Goal: Find specific fact: Find specific fact

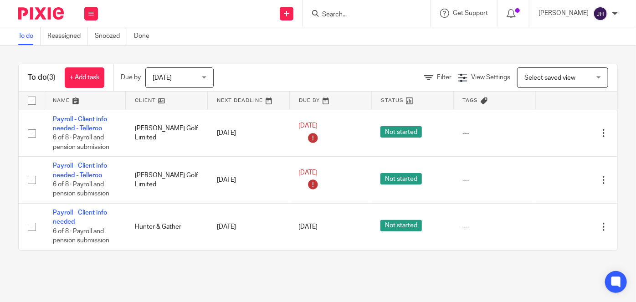
click at [403, 14] on input "Search" at bounding box center [362, 15] width 82 height 8
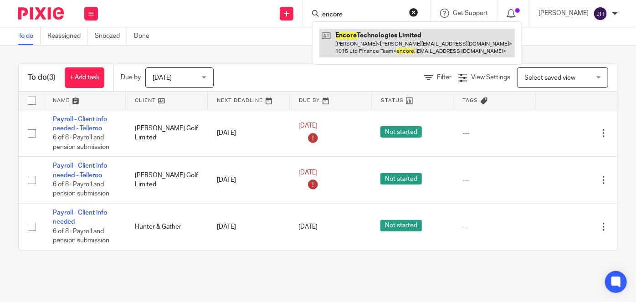
type input "encore"
click at [394, 51] on link at bounding box center [416, 43] width 195 height 28
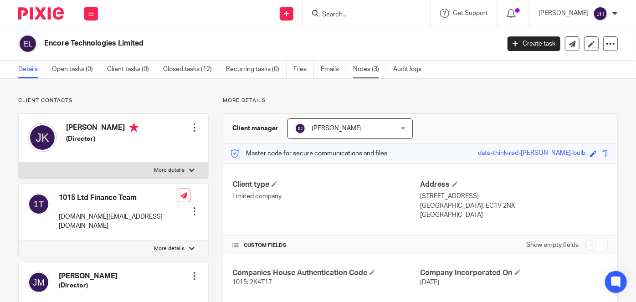
click at [368, 77] on link "Notes (3)" at bounding box center [369, 70] width 33 height 18
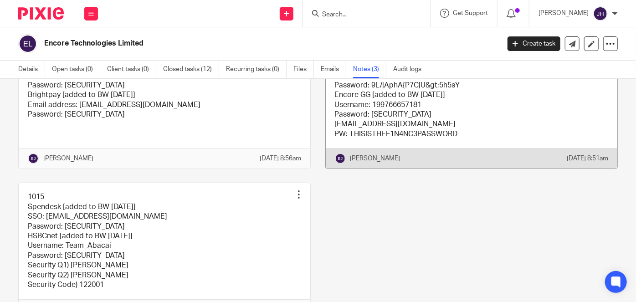
scroll to position [82, 0]
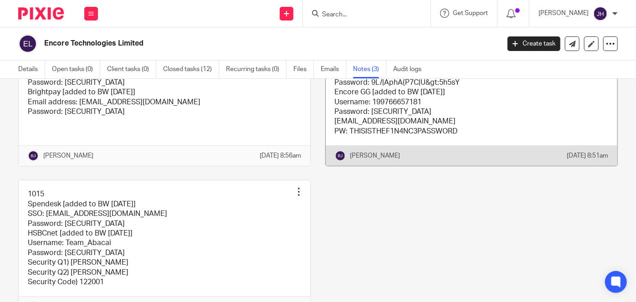
click at [432, 122] on link at bounding box center [472, 107] width 292 height 117
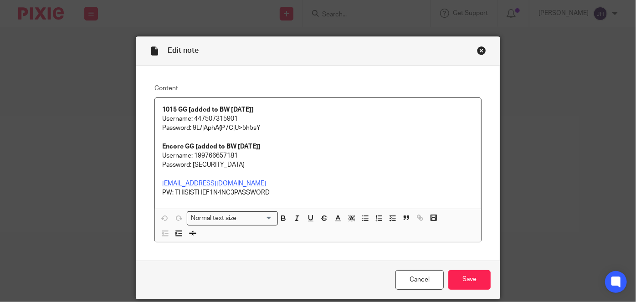
click at [201, 120] on p "Username: 447507315901" at bounding box center [318, 118] width 312 height 9
copy p "447507315901"
click at [203, 128] on p "Password: 9L/|AphA{P7C|U>5h5sY" at bounding box center [318, 127] width 312 height 9
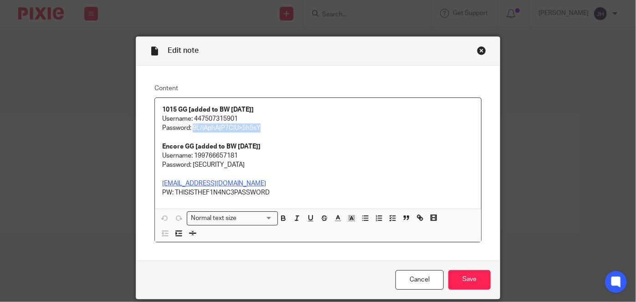
drag, startPoint x: 191, startPoint y: 129, endPoint x: 264, endPoint y: 130, distance: 72.9
click at [264, 130] on p "Password: 9L/|AphA{P7C|U>5h5sY" at bounding box center [318, 127] width 312 height 9
copy p "9L/|AphA{P7C|U>5h5sY"
click at [269, 146] on p "Encore GG [added to BW [DATE]]" at bounding box center [318, 146] width 312 height 9
